Goal: Task Accomplishment & Management: Use online tool/utility

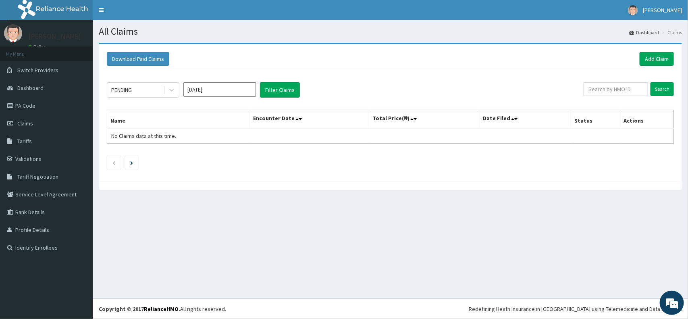
click at [30, 56] on li "My Menu" at bounding box center [46, 53] width 93 height 15
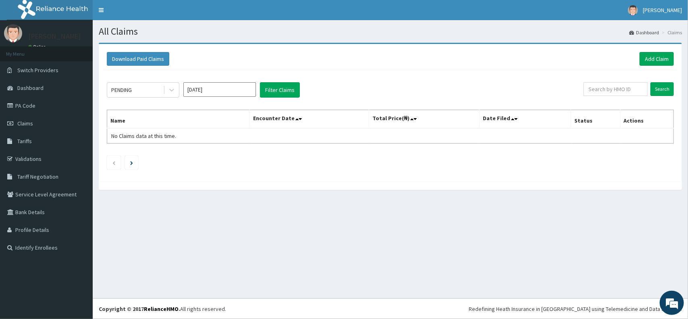
click at [30, 56] on li "My Menu" at bounding box center [46, 53] width 93 height 15
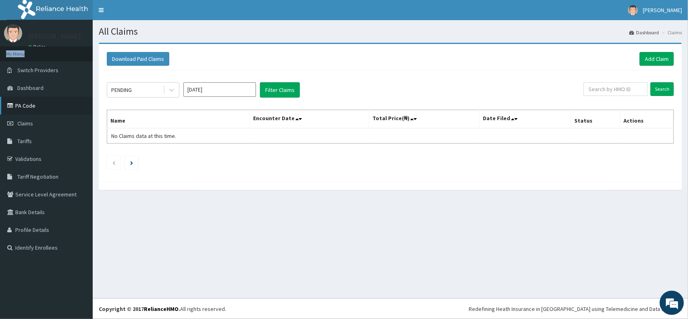
click at [30, 103] on link "PA Code" at bounding box center [46, 106] width 93 height 18
